Goal: Task Accomplishment & Management: Manage account settings

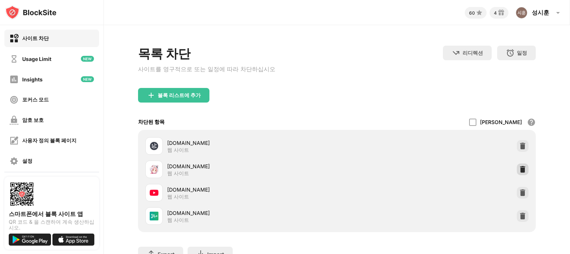
drag, startPoint x: 514, startPoint y: 168, endPoint x: 499, endPoint y: 155, distance: 20.2
click at [519, 169] on img at bounding box center [522, 168] width 7 height 7
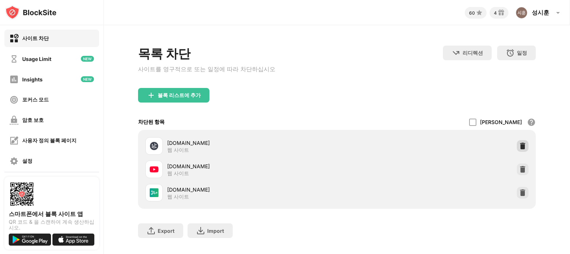
click at [519, 148] on img at bounding box center [522, 145] width 7 height 7
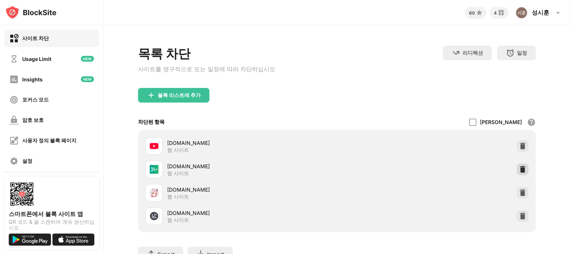
click at [519, 167] on div at bounding box center [523, 169] width 12 height 12
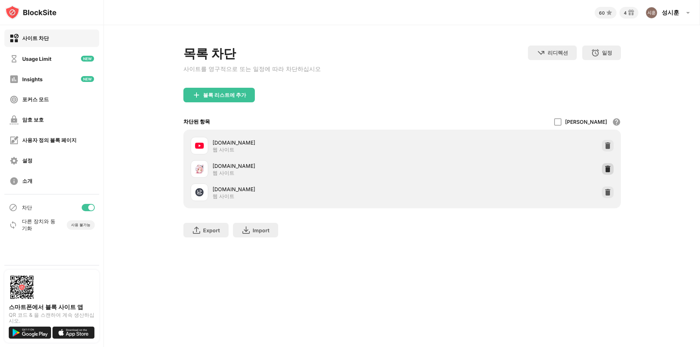
click at [570, 168] on img at bounding box center [607, 168] width 7 height 7
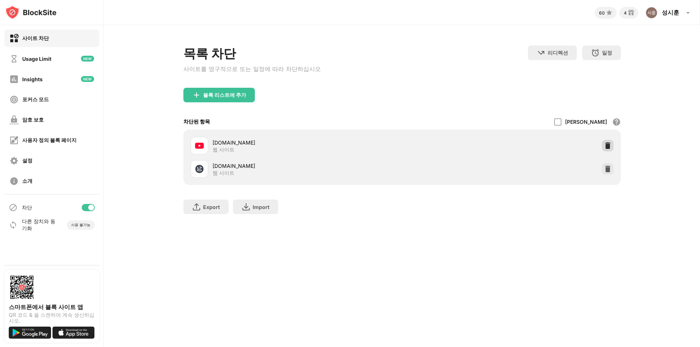
click at [570, 148] on img at bounding box center [607, 145] width 7 height 7
